Goal: Find specific page/section: Find specific page/section

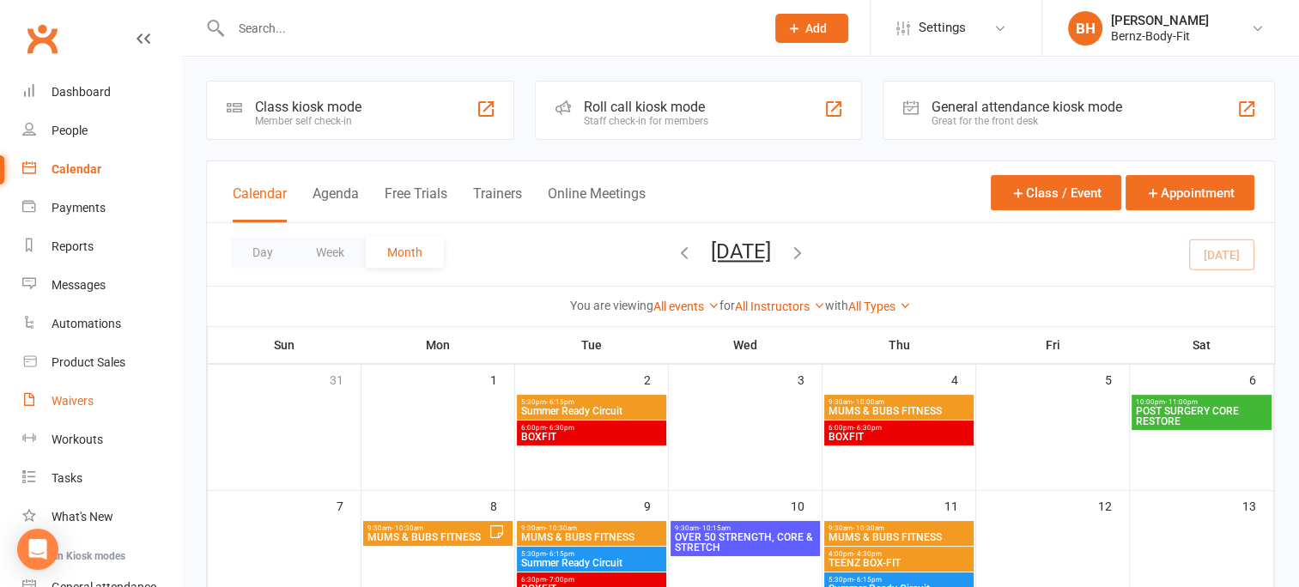
click at [71, 395] on div "Waivers" at bounding box center [73, 401] width 42 height 14
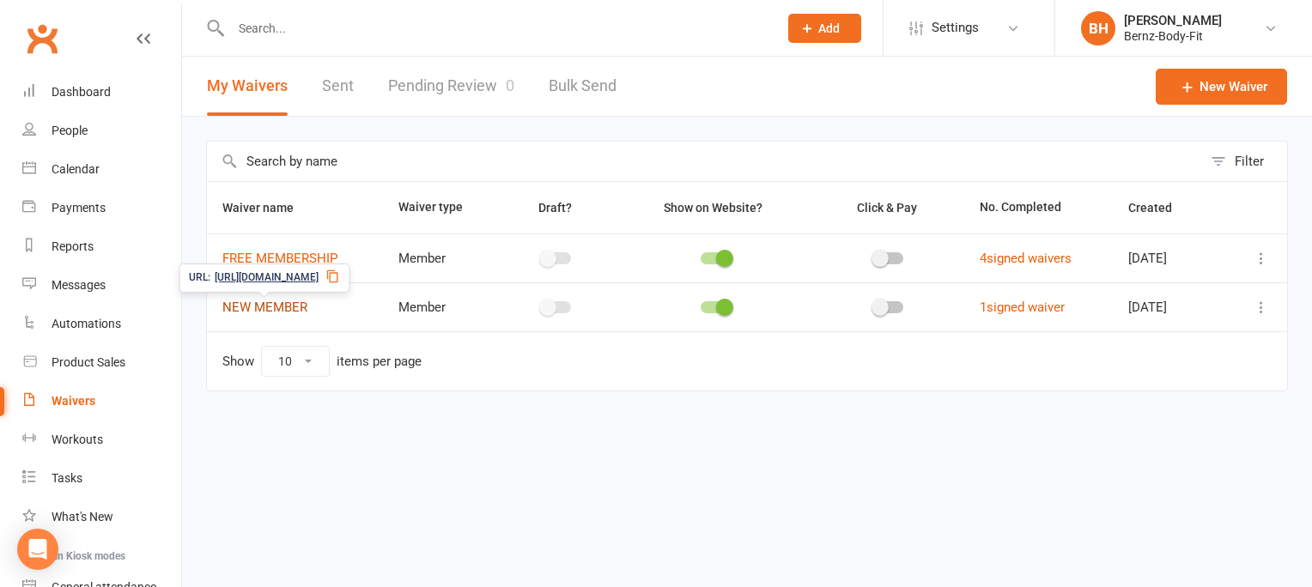
click at [270, 300] on link "NEW MEMBER" at bounding box center [264, 307] width 85 height 15
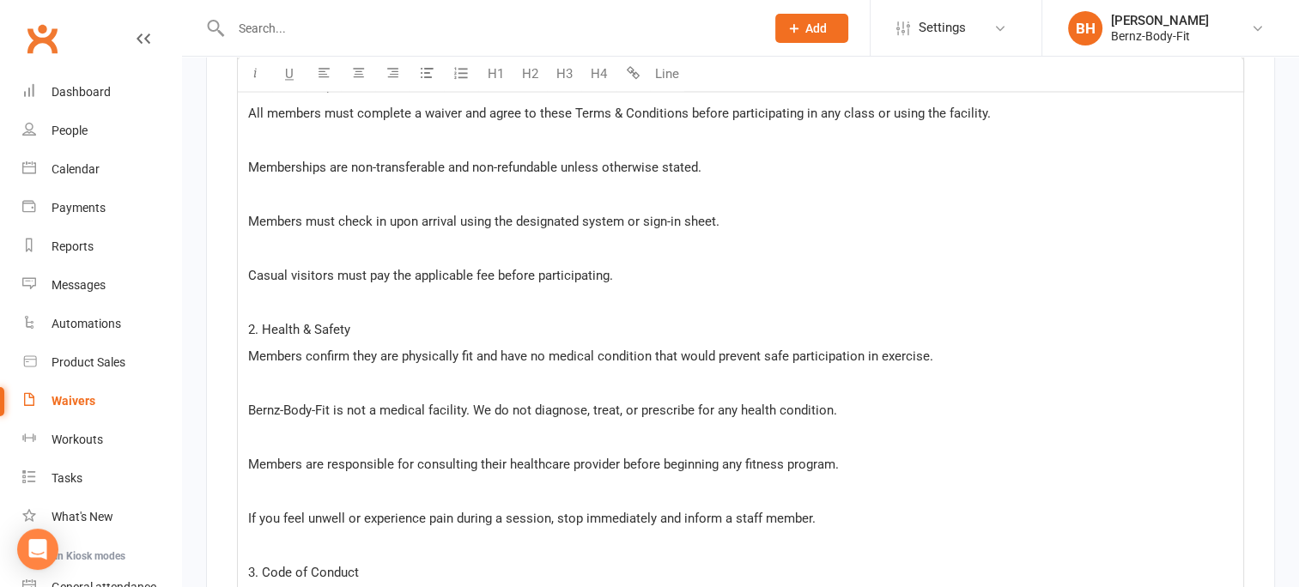
scroll to position [2614, 0]
click at [70, 128] on div "People" at bounding box center [70, 131] width 36 height 14
